Goal: Information Seeking & Learning: Learn about a topic

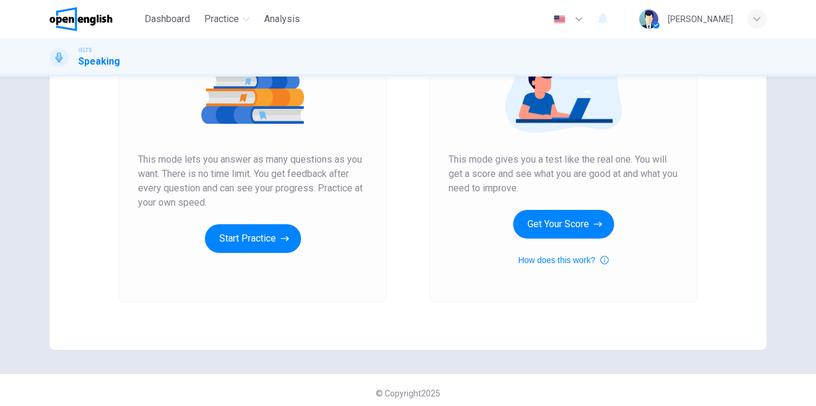
scroll to position [172, 0]
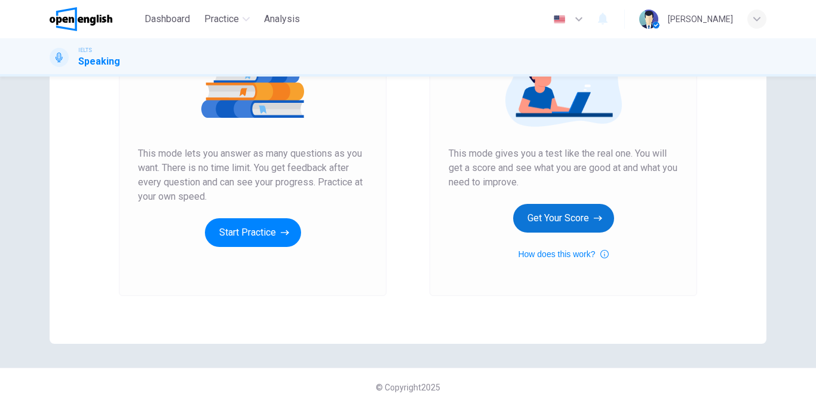
click at [573, 210] on button "Get Your Score" at bounding box center [563, 218] width 101 height 29
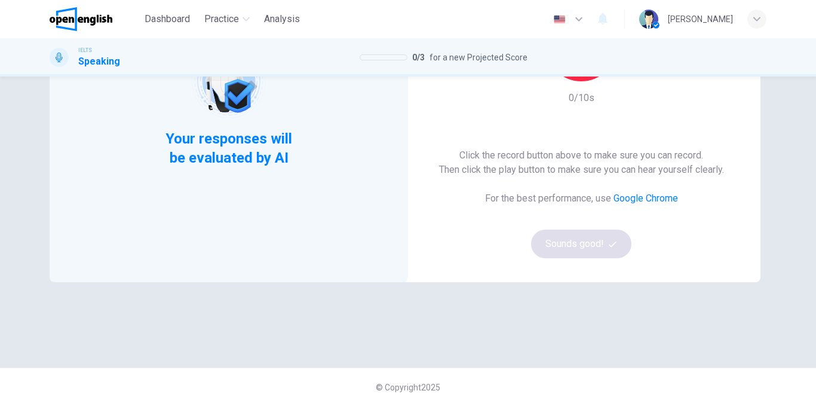
click at [254, 157] on span "Your responses will be evaluated by AI" at bounding box center [229, 148] width 145 height 38
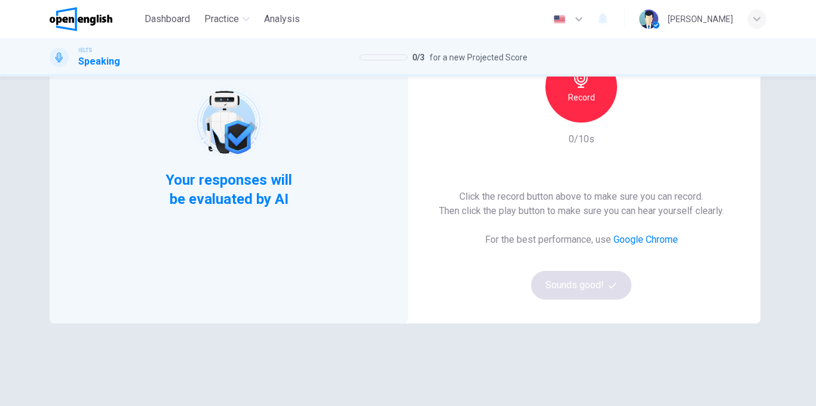
scroll to position [53, 0]
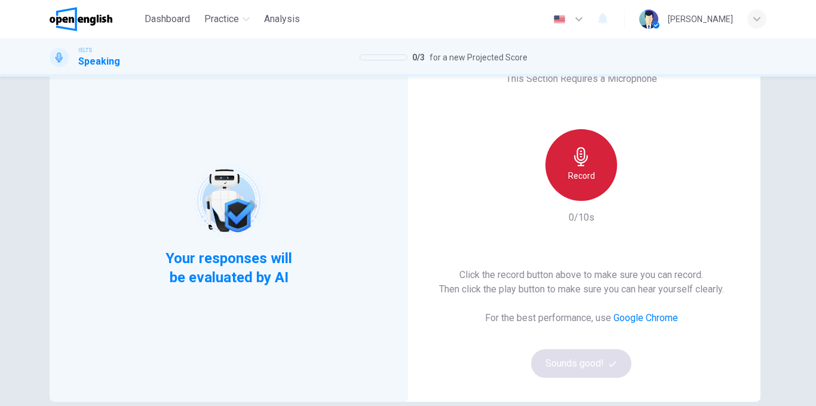
click at [572, 174] on h6 "Record" at bounding box center [581, 175] width 27 height 14
click at [575, 148] on icon "button" at bounding box center [581, 156] width 19 height 19
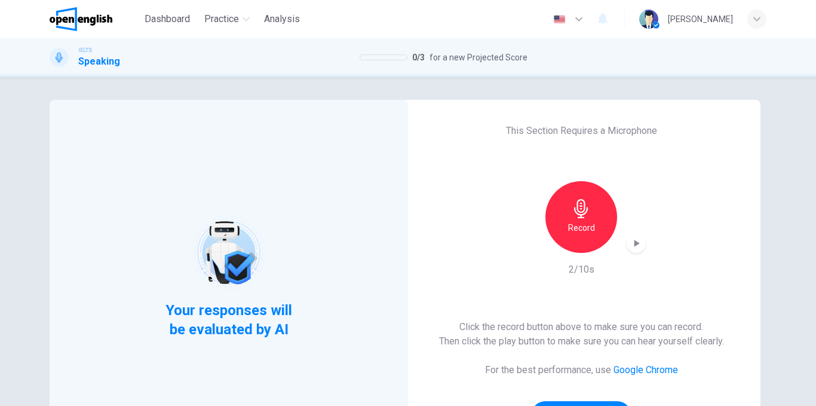
scroll to position [0, 0]
click at [277, 22] on span "Analysis" at bounding box center [282, 19] width 36 height 14
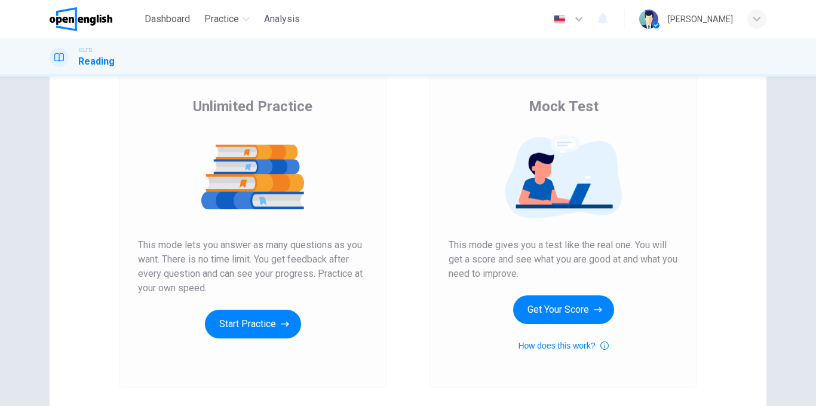
scroll to position [60, 0]
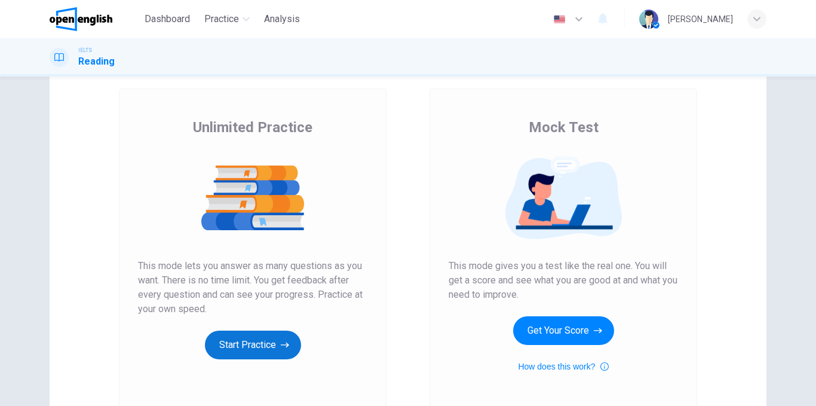
click at [281, 340] on icon "button" at bounding box center [285, 345] width 8 height 12
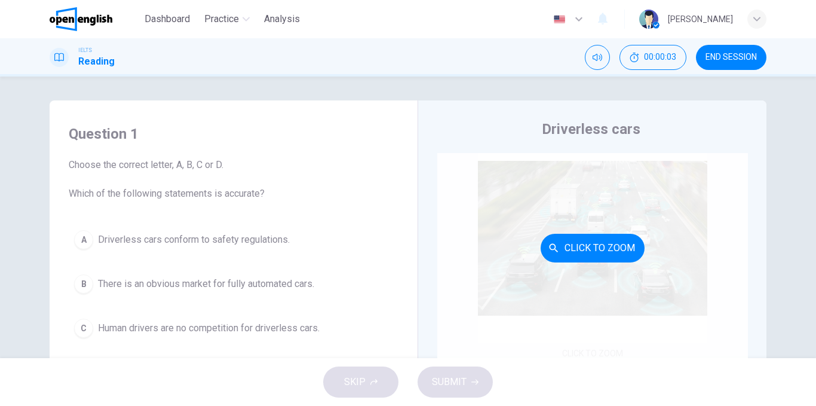
scroll to position [0, 0]
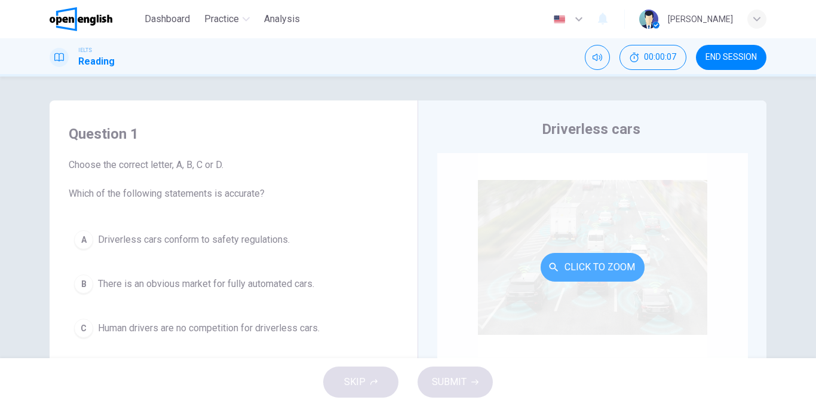
click at [594, 257] on button "Click to Zoom" at bounding box center [593, 267] width 104 height 29
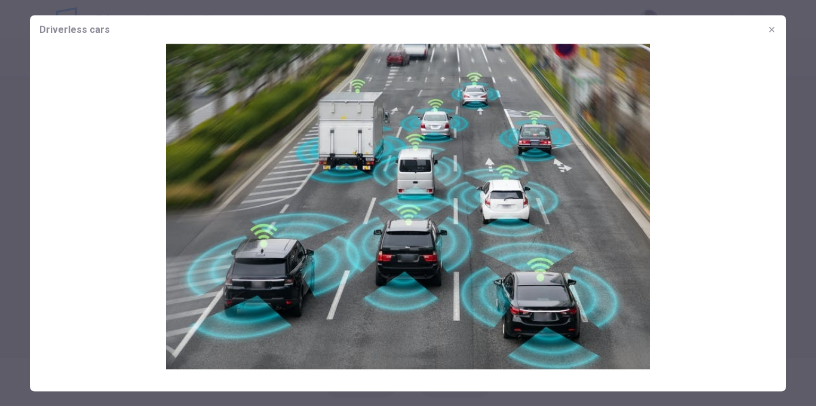
click at [0, 186] on div at bounding box center [408, 203] width 816 height 406
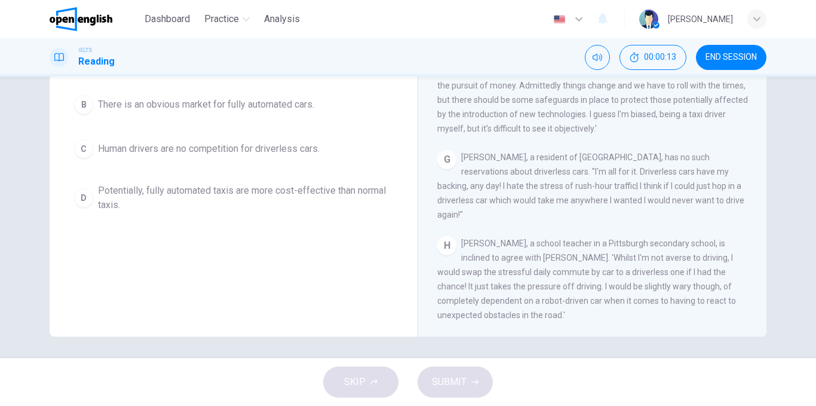
scroll to position [885, 0]
click at [599, 63] on button "Mute" at bounding box center [597, 57] width 25 height 25
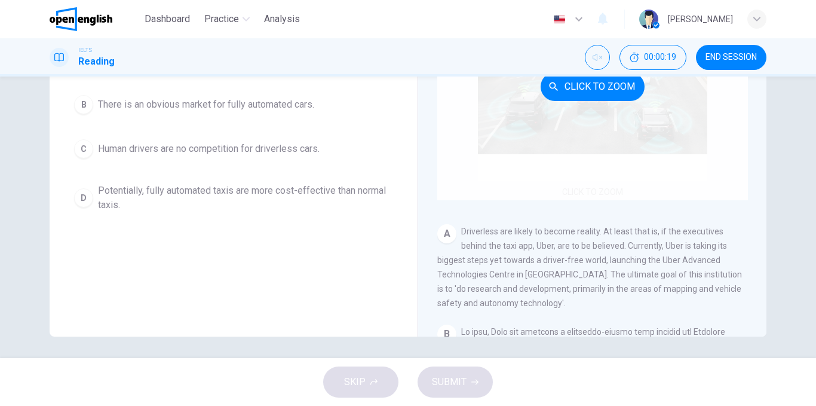
scroll to position [0, 0]
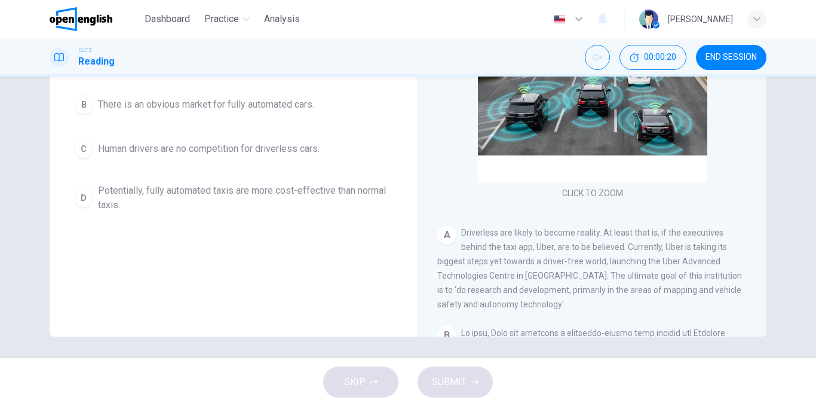
click at [484, 232] on span "Driverless are likely to become reality. At least that is, if the executives be…" at bounding box center [589, 268] width 305 height 81
drag, startPoint x: 477, startPoint y: 238, endPoint x: 548, endPoint y: 239, distance: 71.7
click at [544, 280] on span "Driverless are likely to become reality. At least that is, if the executives be…" at bounding box center [589, 268] width 305 height 81
click at [607, 62] on button "Unmute" at bounding box center [597, 57] width 25 height 25
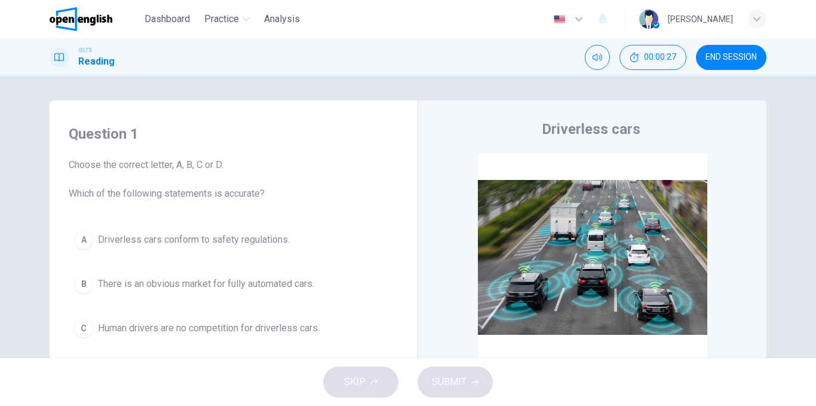
click at [78, 246] on div "A" at bounding box center [83, 239] width 19 height 19
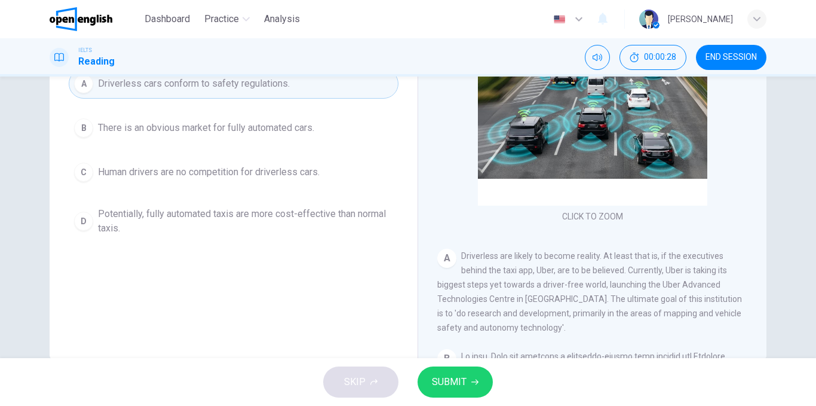
scroll to position [182, 0]
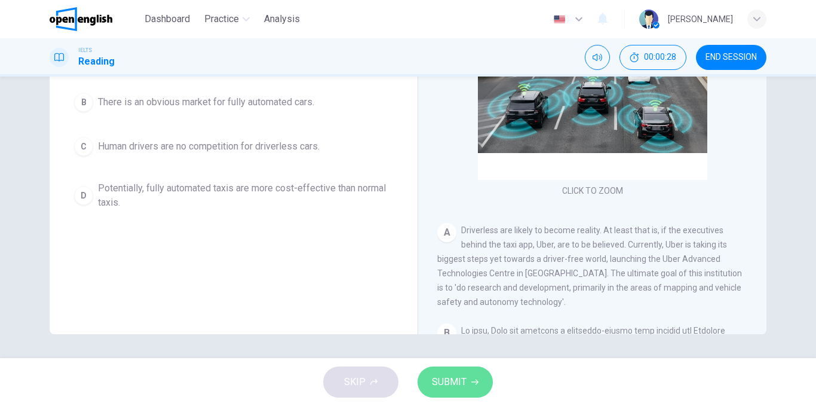
click at [463, 383] on span "SUBMIT" at bounding box center [449, 381] width 35 height 17
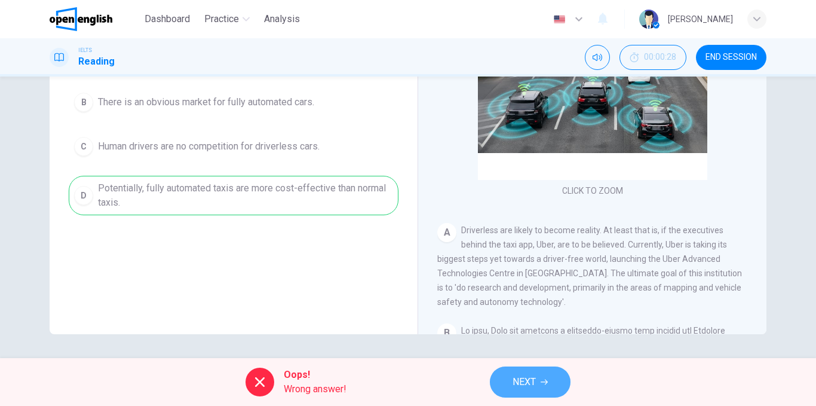
click at [553, 374] on button "NEXT" at bounding box center [530, 381] width 81 height 31
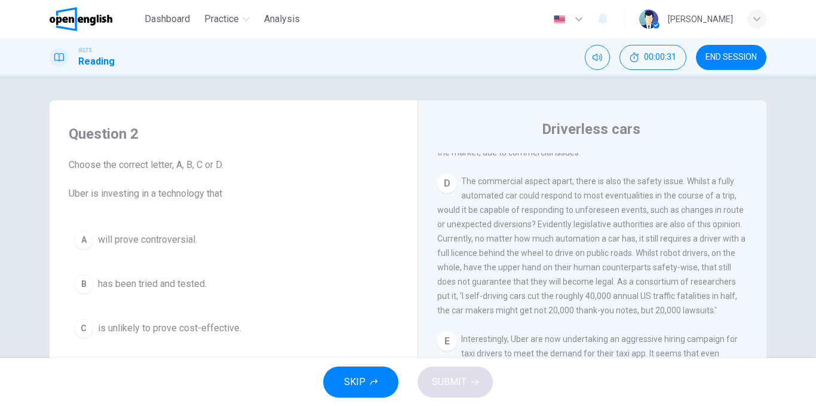
scroll to position [657, 0]
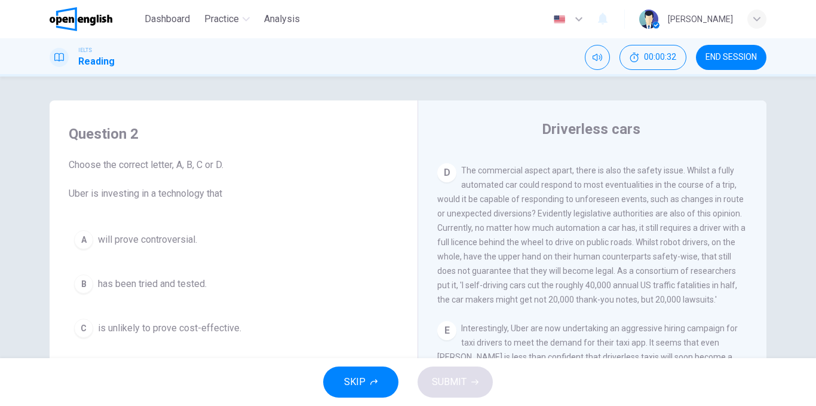
click at [110, 18] on img at bounding box center [81, 19] width 63 height 24
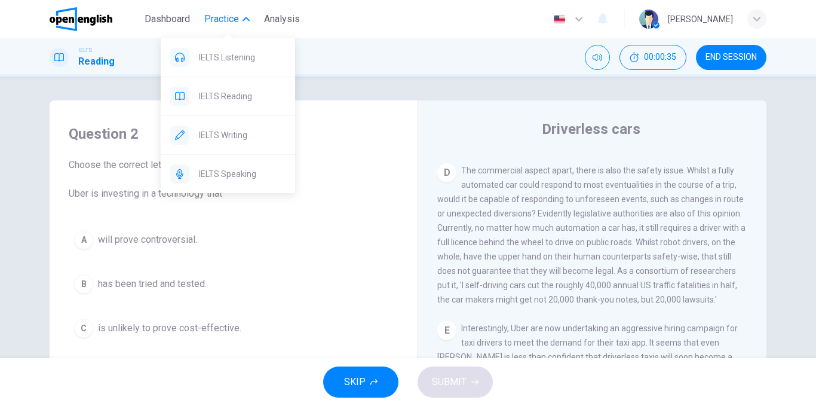
click at [240, 25] on button "Practice" at bounding box center [227, 19] width 55 height 22
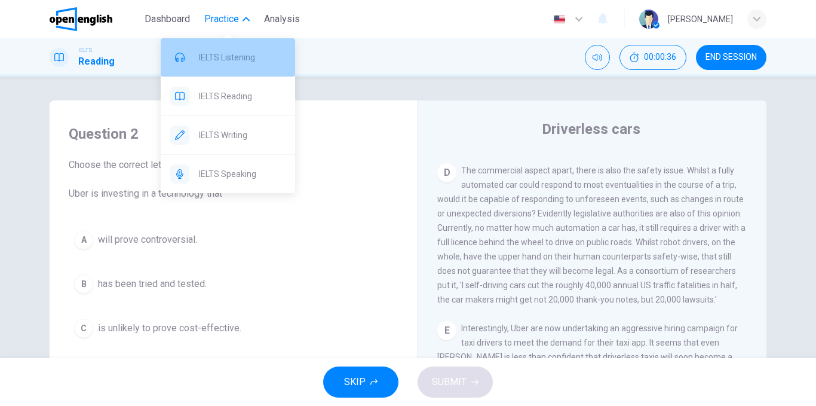
click at [247, 66] on div "IELTS Listening" at bounding box center [228, 57] width 134 height 38
